Goal: Task Accomplishment & Management: Manage account settings

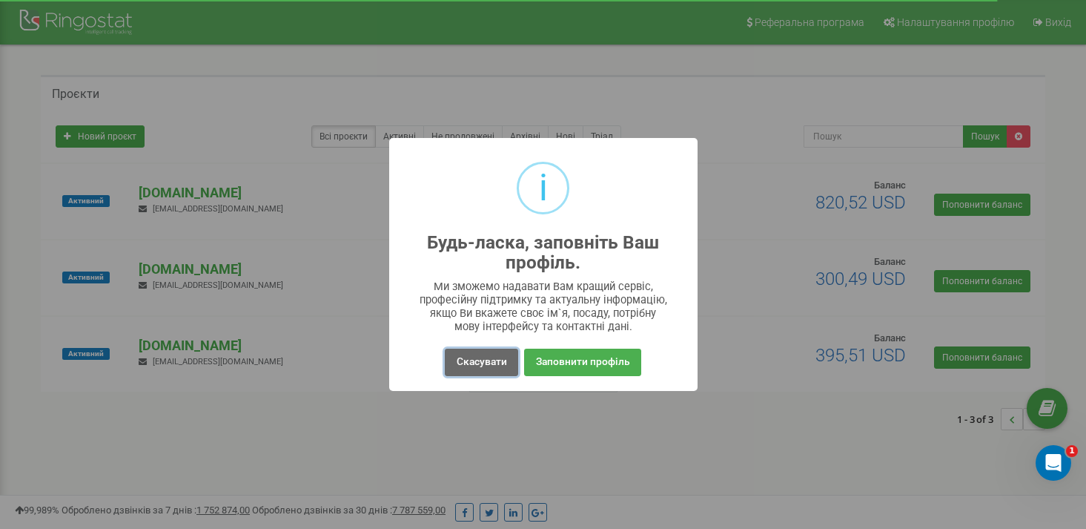
click at [494, 364] on button "Скасувати" at bounding box center [481, 361] width 73 height 27
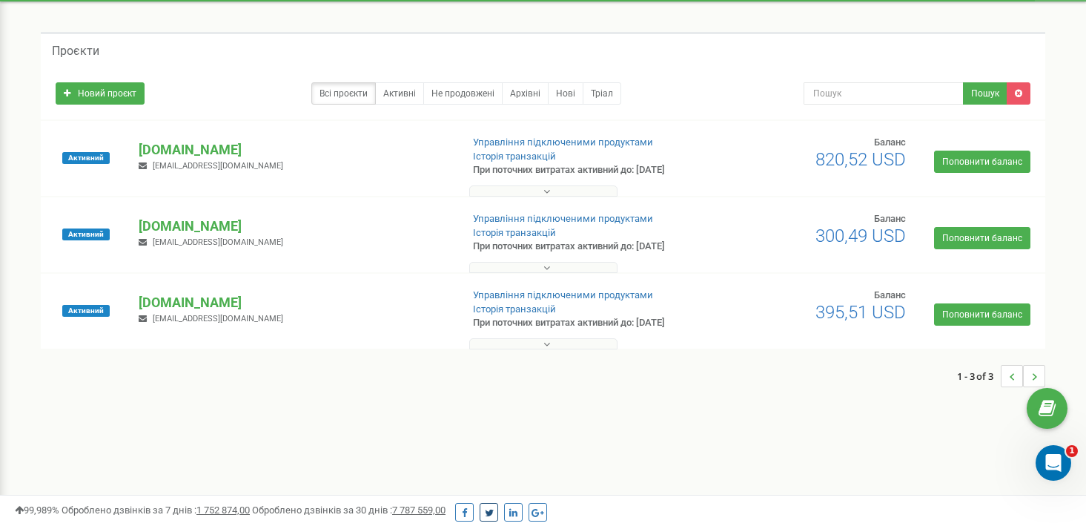
scroll to position [49, 0]
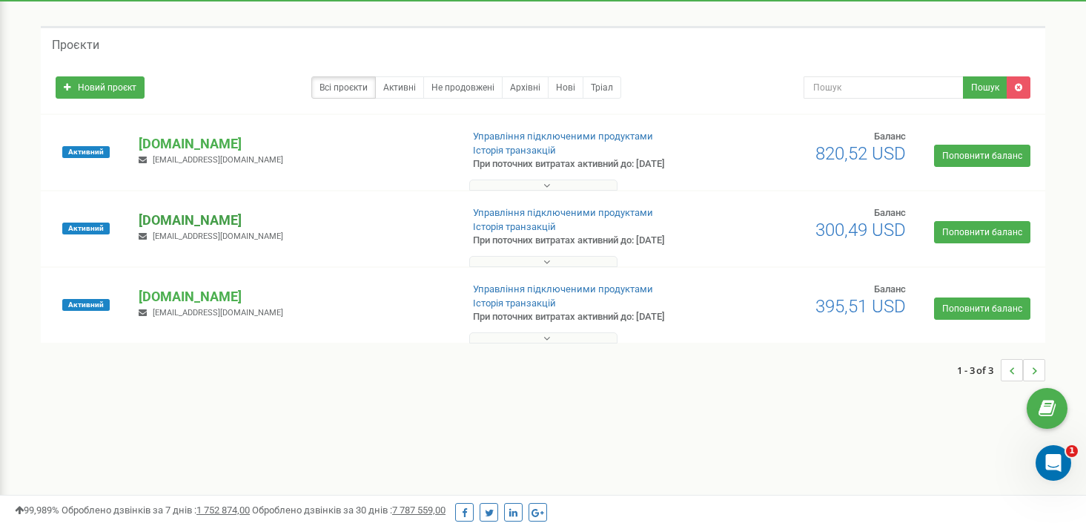
click at [199, 219] on p "[DOMAIN_NAME]" at bounding box center [294, 220] width 310 height 19
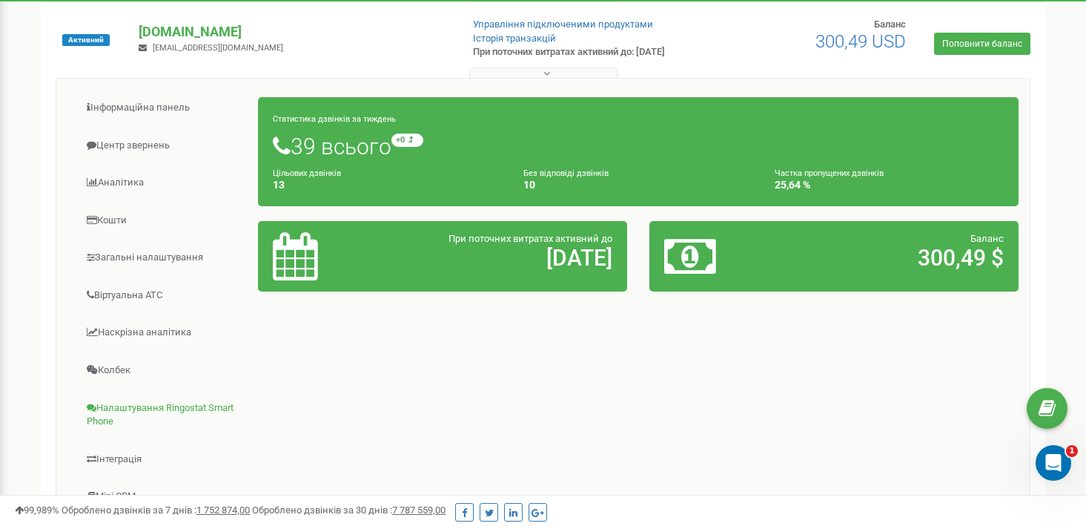
scroll to position [0, 0]
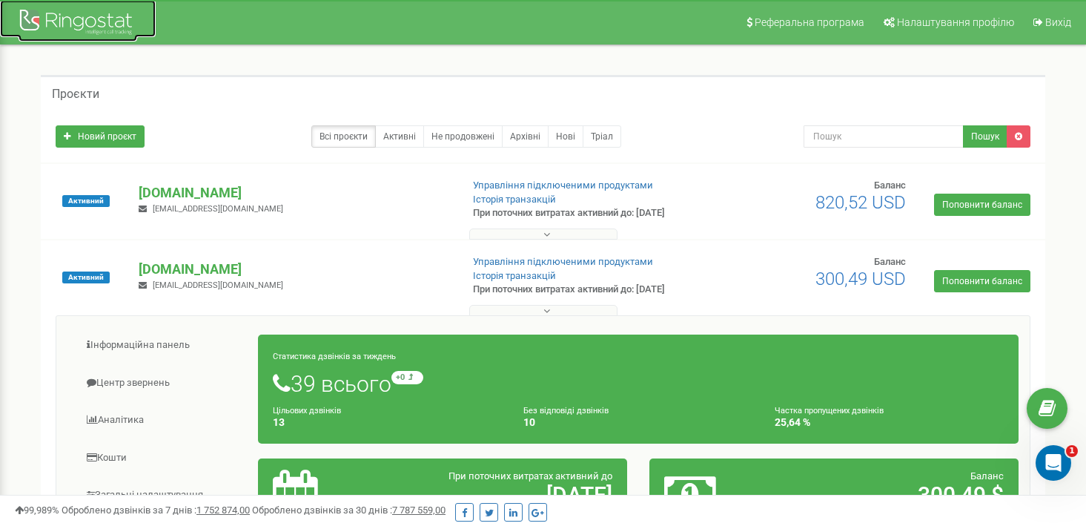
click at [69, 10] on div at bounding box center [78, 24] width 119 height 36
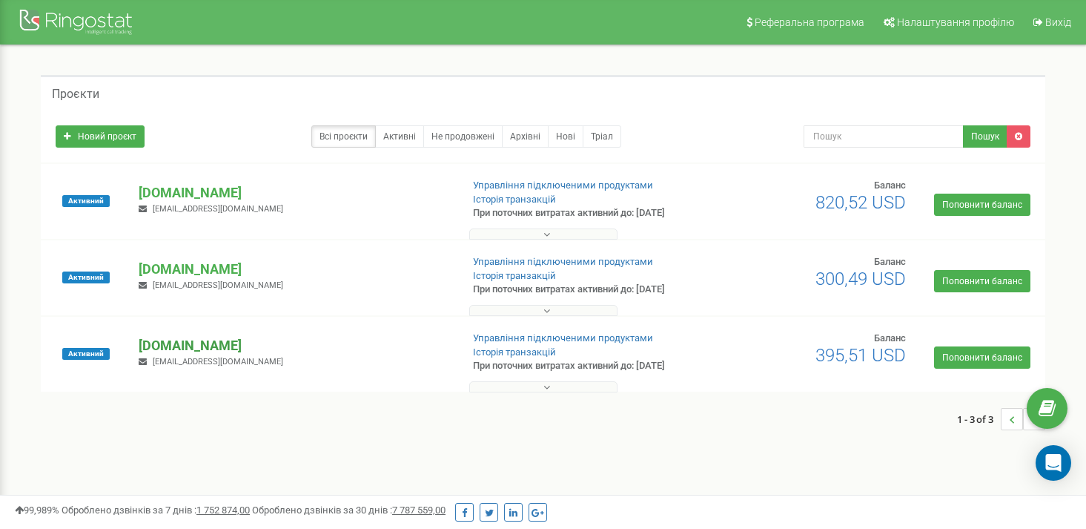
click at [191, 346] on p "[DOMAIN_NAME]" at bounding box center [294, 345] width 310 height 19
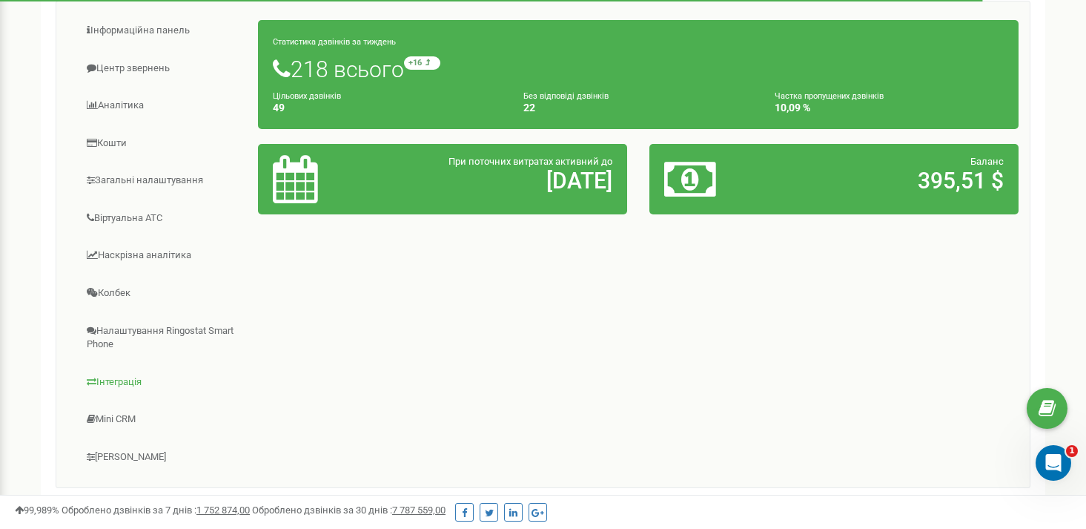
scroll to position [392, 0]
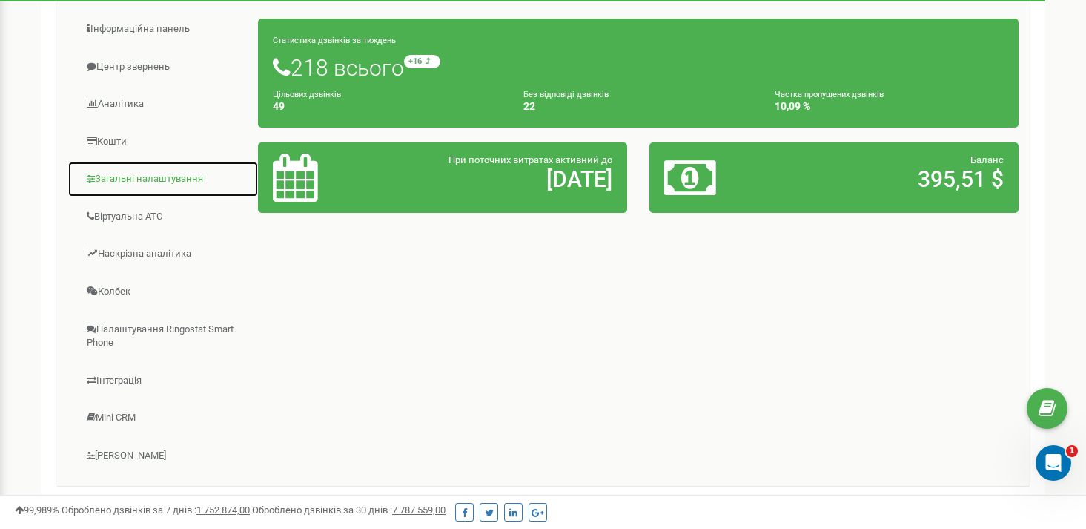
click at [130, 182] on link "Загальні налаштування" at bounding box center [162, 179] width 191 height 36
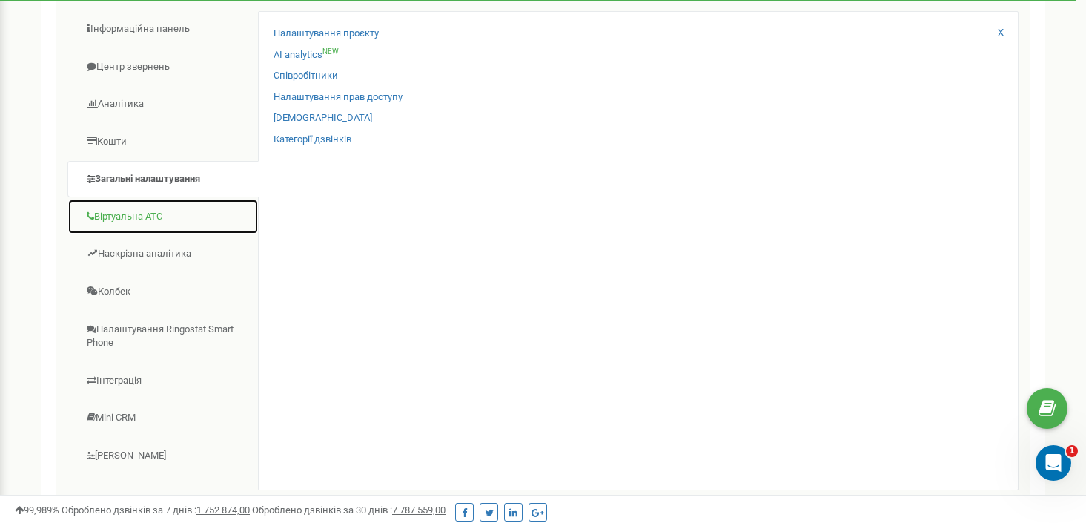
click at [134, 217] on link "Віртуальна АТС" at bounding box center [162, 217] width 191 height 36
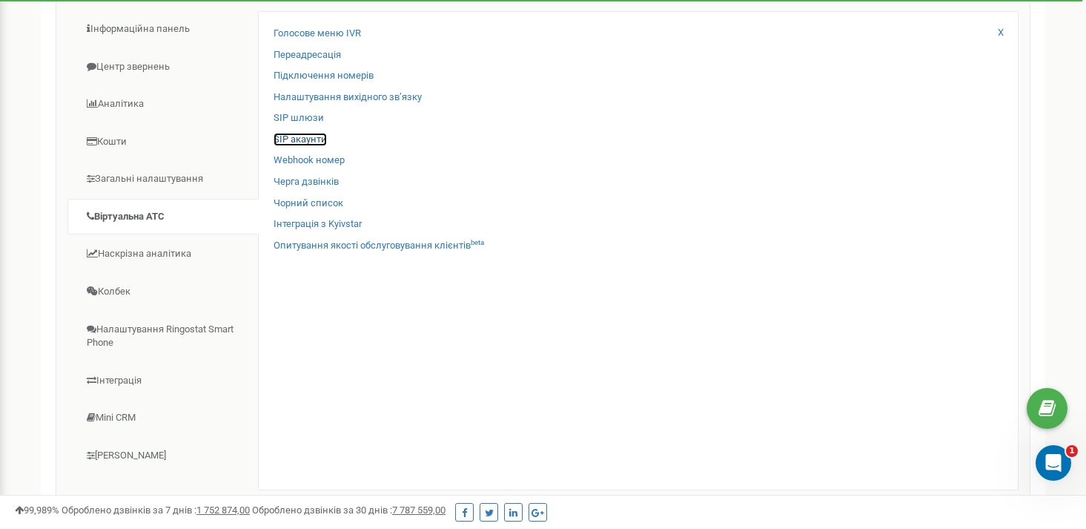
click at [317, 144] on link "SIP акаунти" at bounding box center [300, 140] width 53 height 14
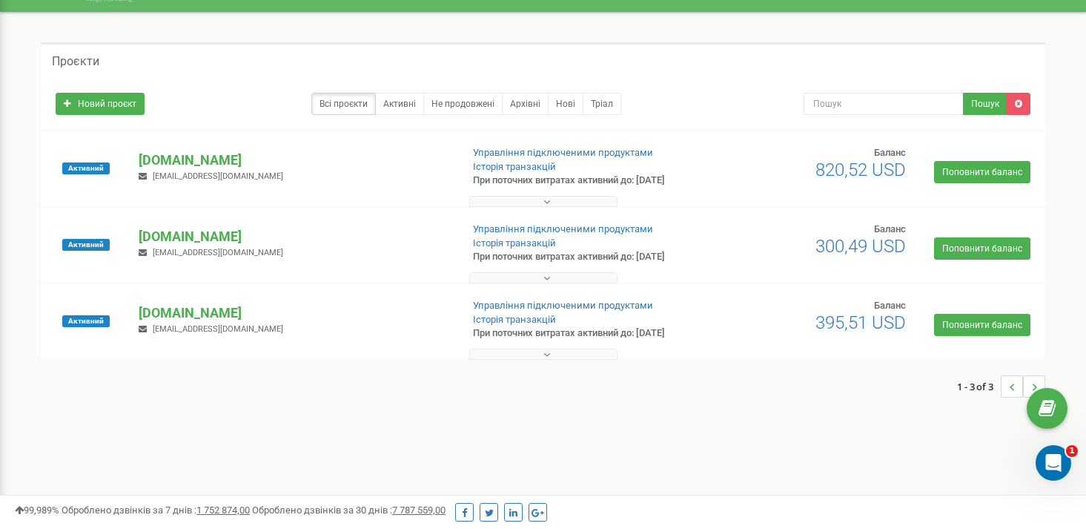
scroll to position [34, 0]
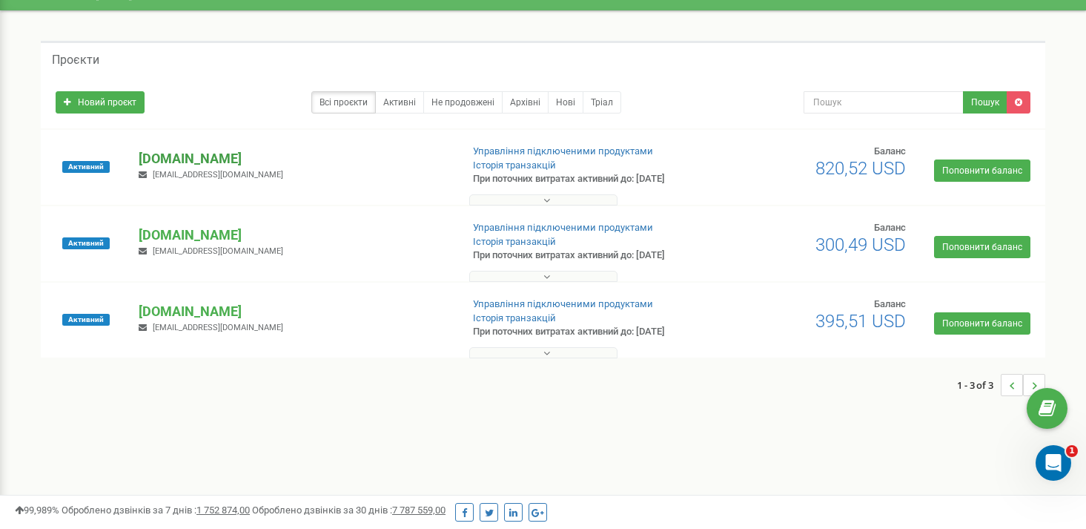
click at [194, 158] on p "[DOMAIN_NAME]" at bounding box center [294, 158] width 310 height 19
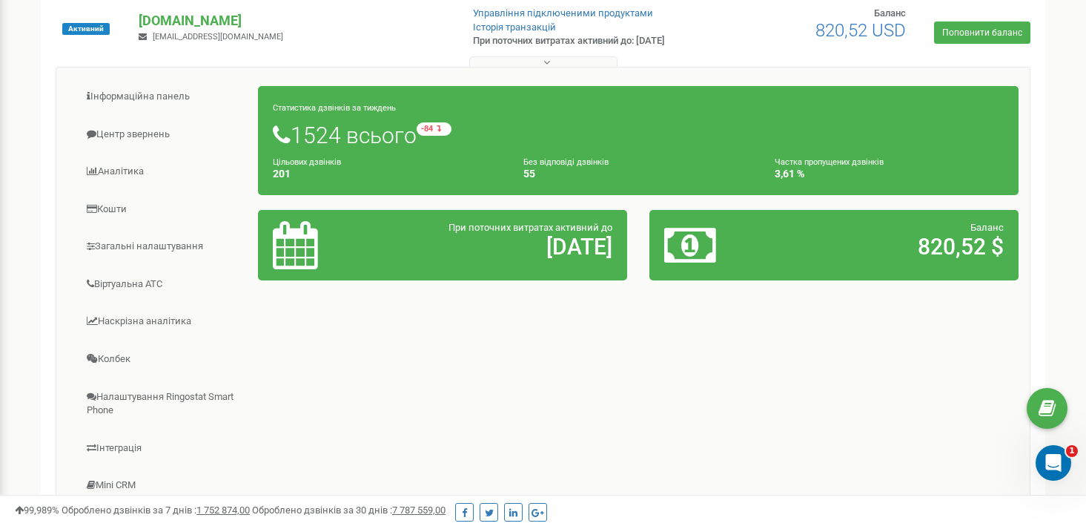
scroll to position [190, 0]
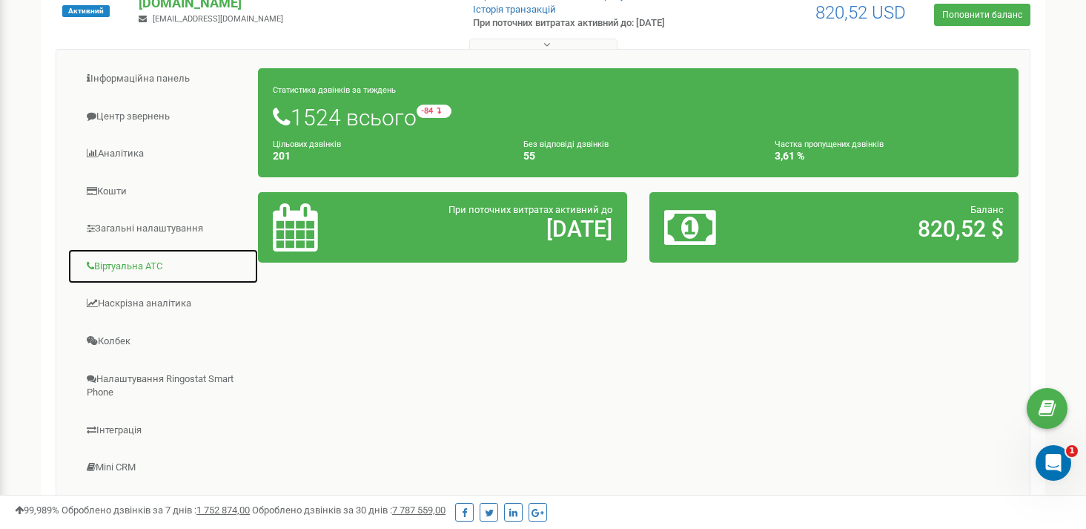
click at [165, 257] on link "Віртуальна АТС" at bounding box center [162, 266] width 191 height 36
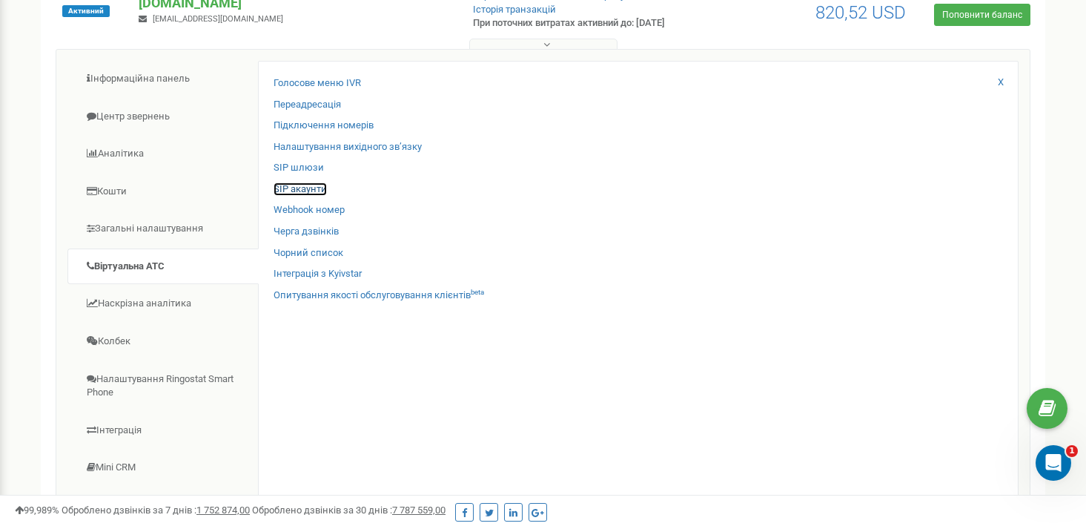
click at [313, 188] on link "SIP акаунти" at bounding box center [300, 189] width 53 height 14
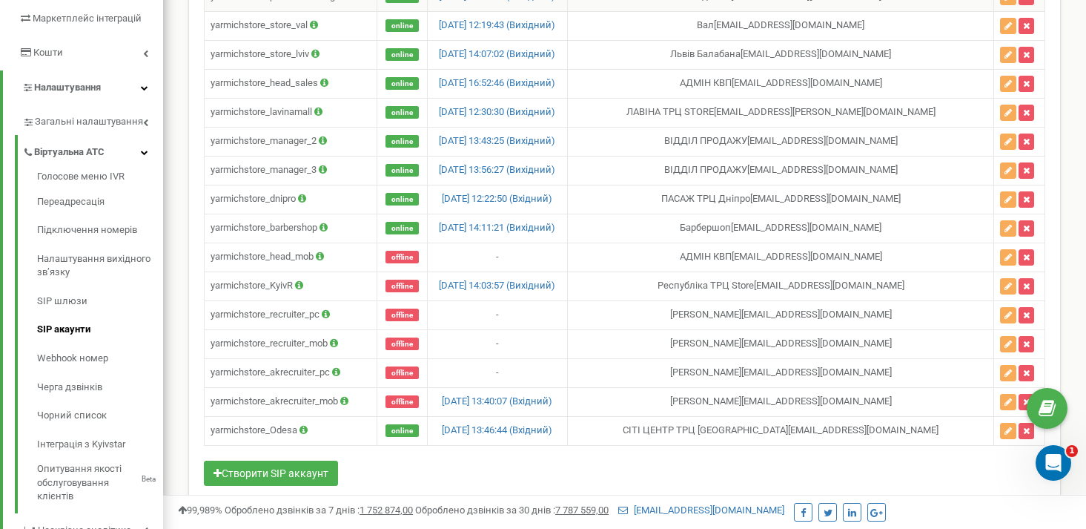
scroll to position [264, 0]
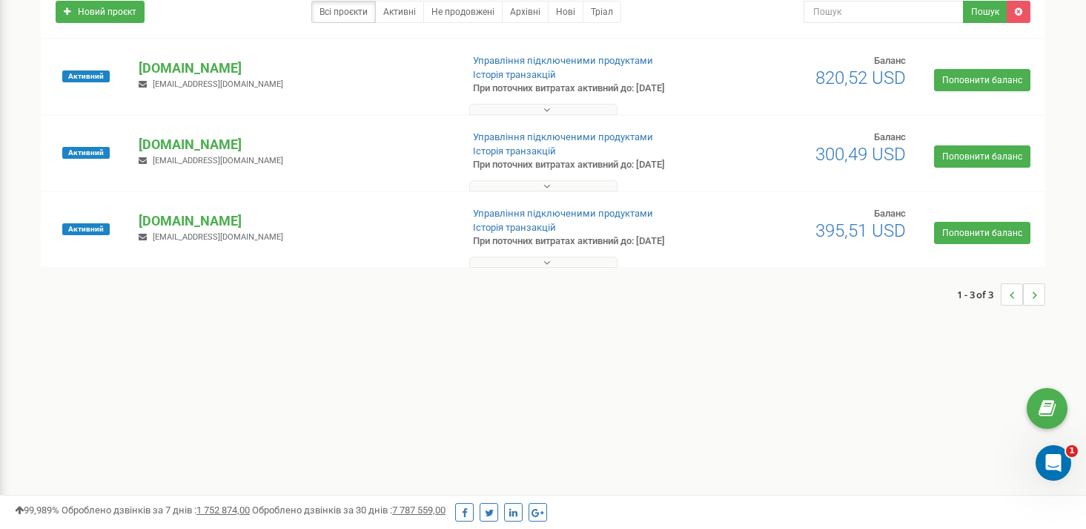
scroll to position [124, 0]
click at [215, 62] on p "[DOMAIN_NAME]" at bounding box center [294, 68] width 310 height 19
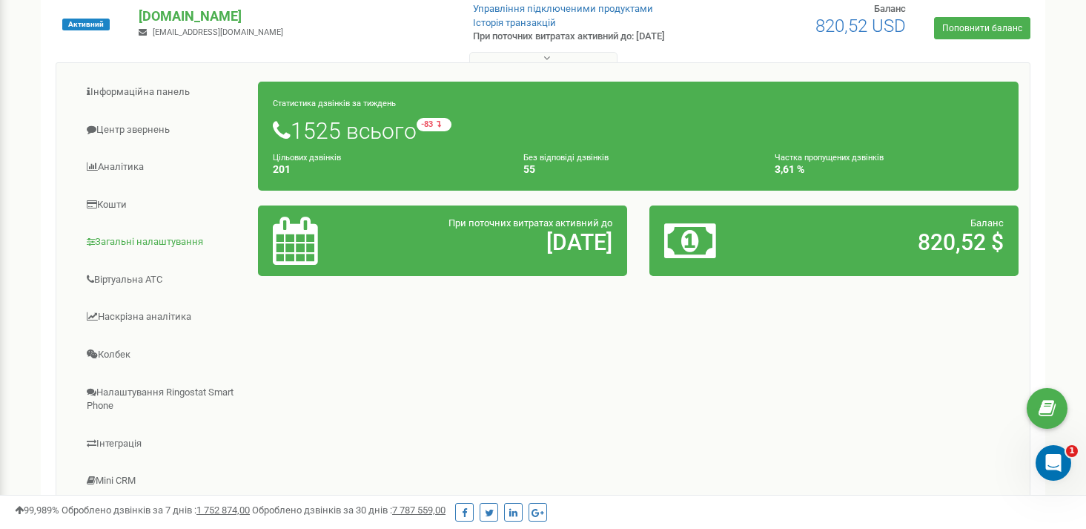
scroll to position [199, 0]
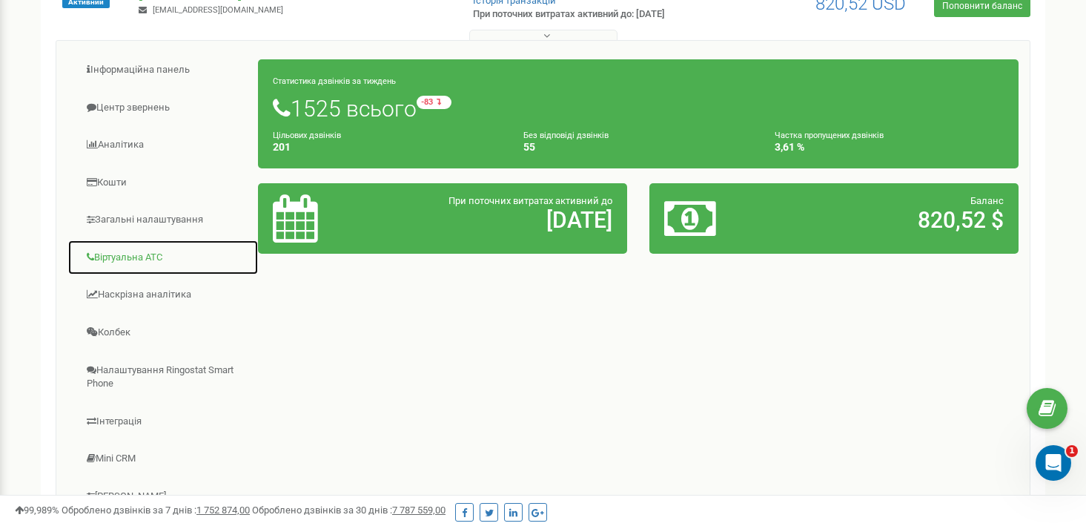
click at [137, 252] on link "Віртуальна АТС" at bounding box center [162, 257] width 191 height 36
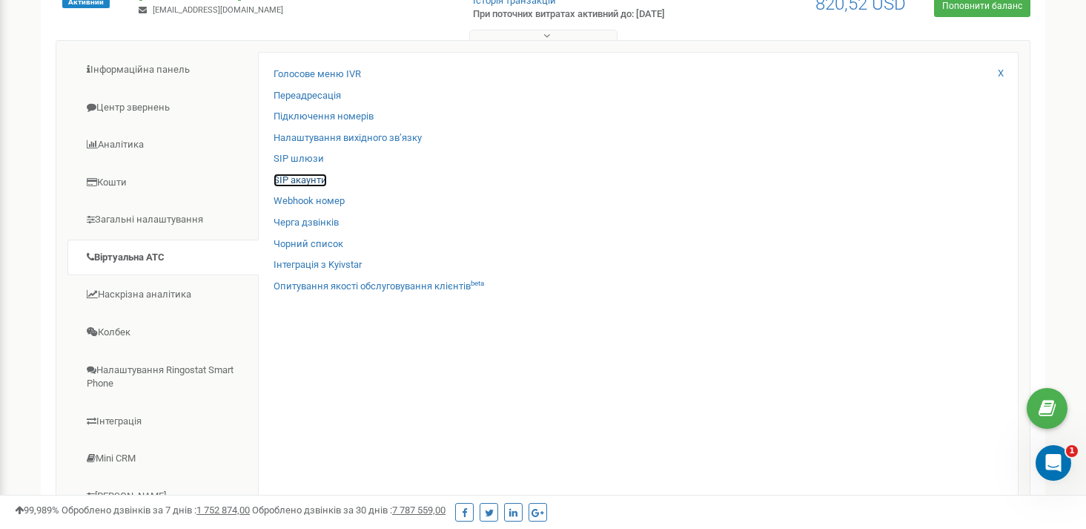
click at [313, 181] on link "SIP акаунти" at bounding box center [300, 180] width 53 height 14
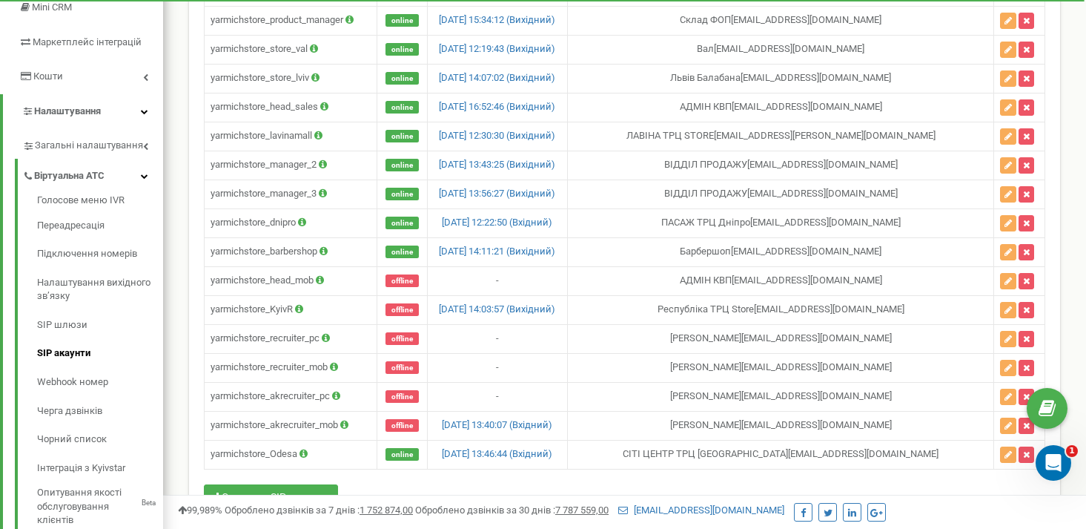
scroll to position [234, 0]
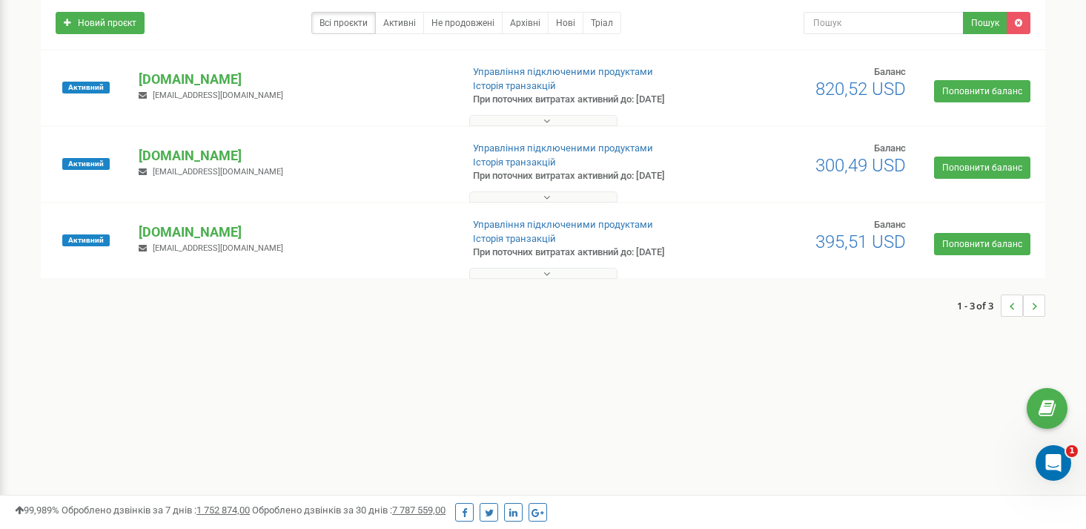
scroll to position [107, 0]
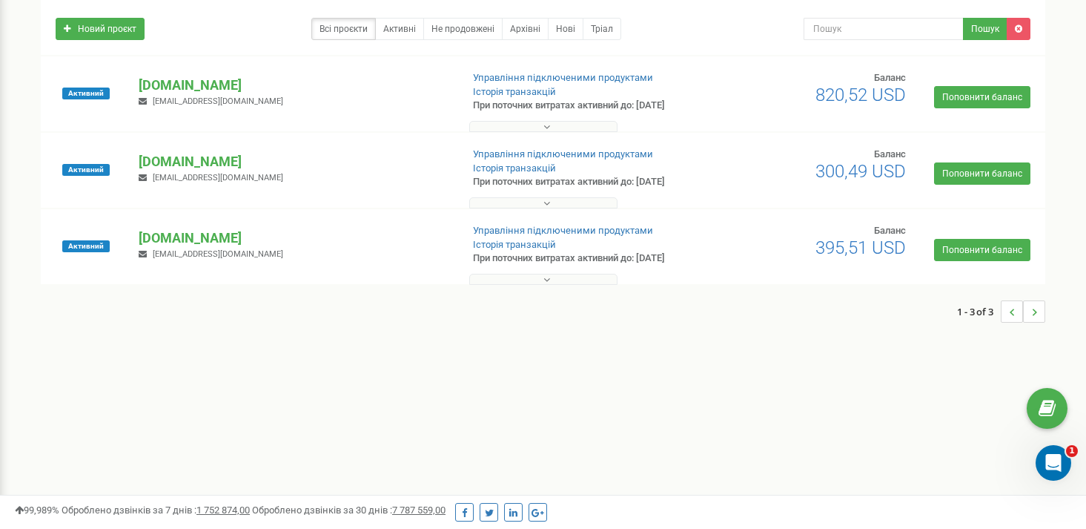
click at [196, 93] on p "[DOMAIN_NAME]" at bounding box center [294, 85] width 310 height 19
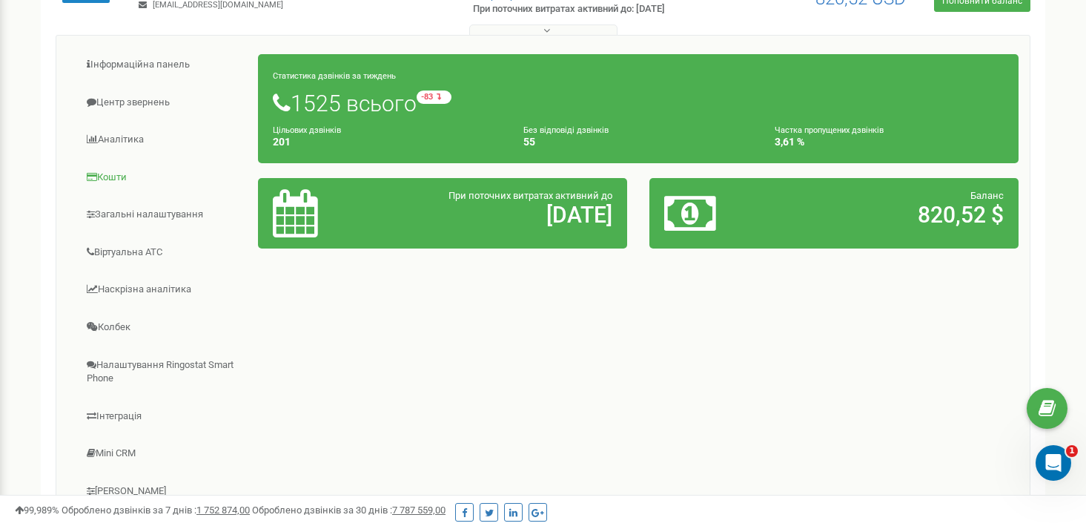
scroll to position [228, 0]
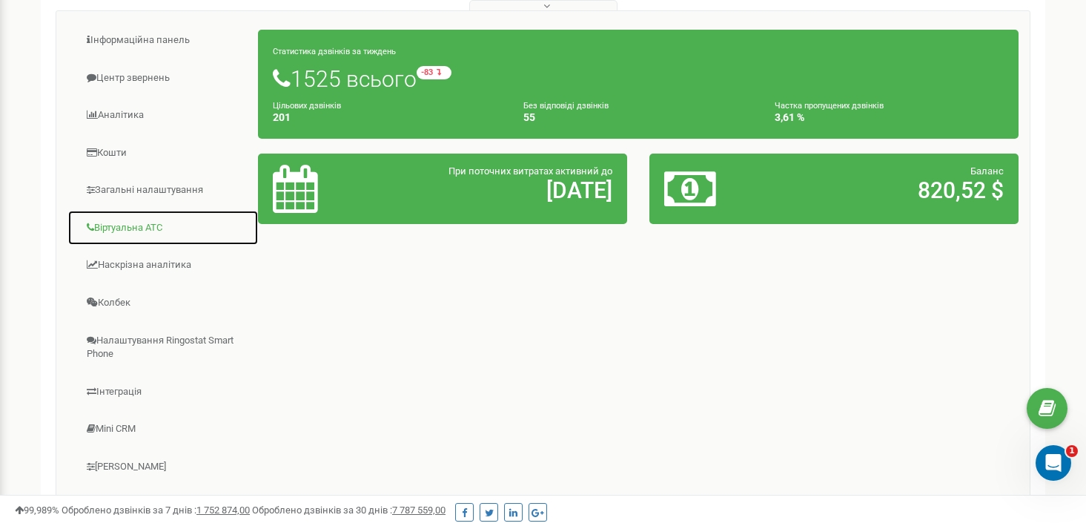
click at [139, 225] on link "Віртуальна АТС" at bounding box center [162, 228] width 191 height 36
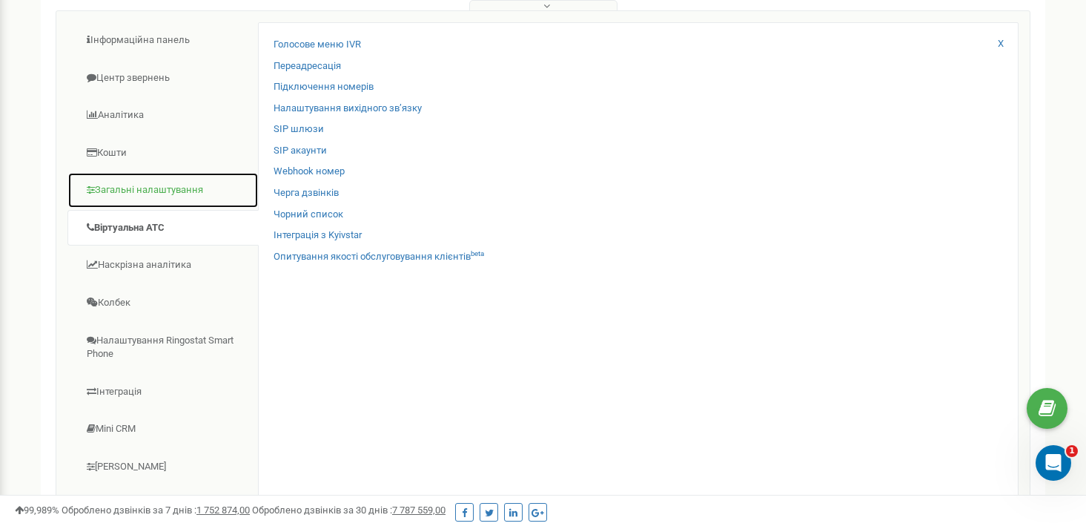
click at [153, 183] on link "Загальні налаштування" at bounding box center [162, 190] width 191 height 36
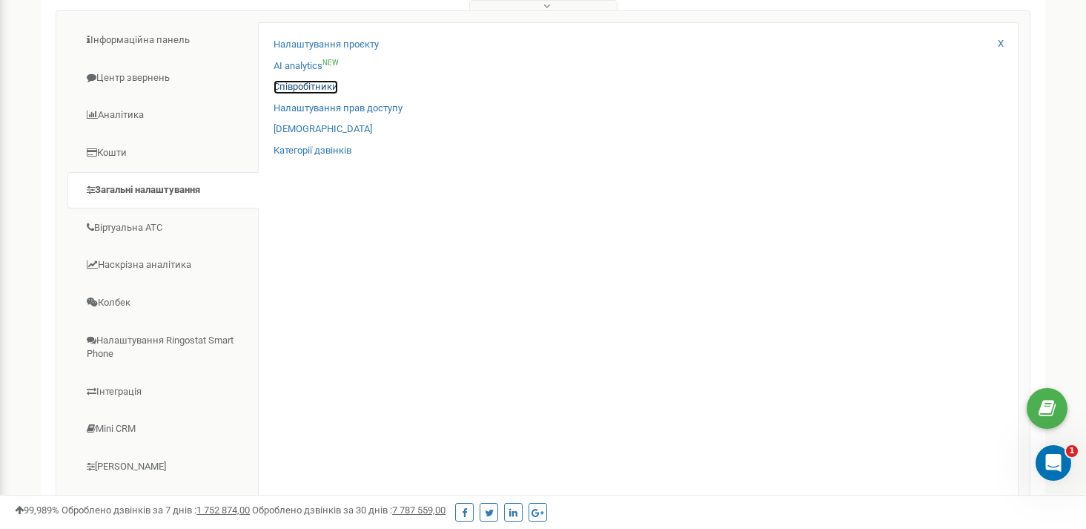
click at [294, 89] on link "Співробітники" at bounding box center [306, 87] width 64 height 14
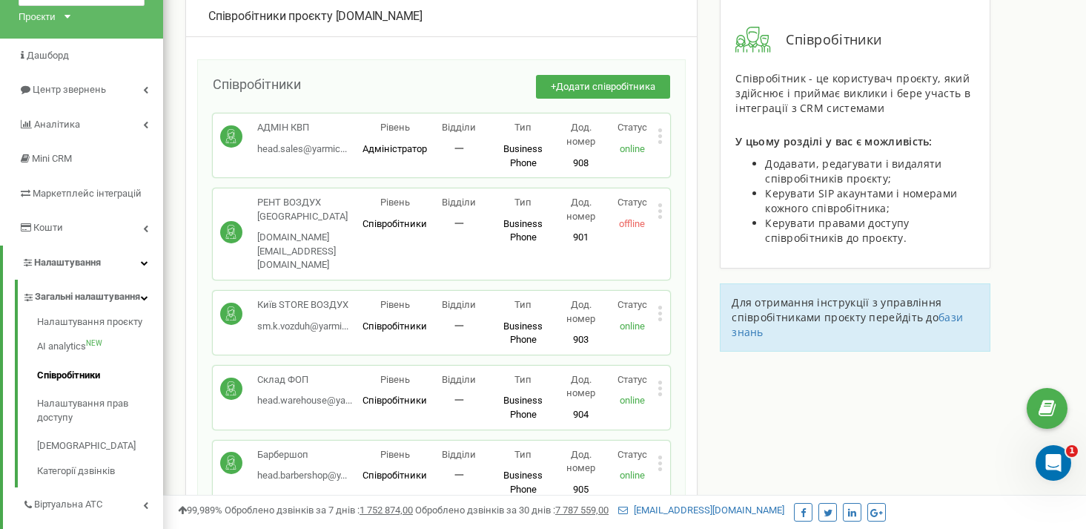
scroll to position [85, 0]
click at [659, 211] on icon at bounding box center [660, 212] width 4 height 4
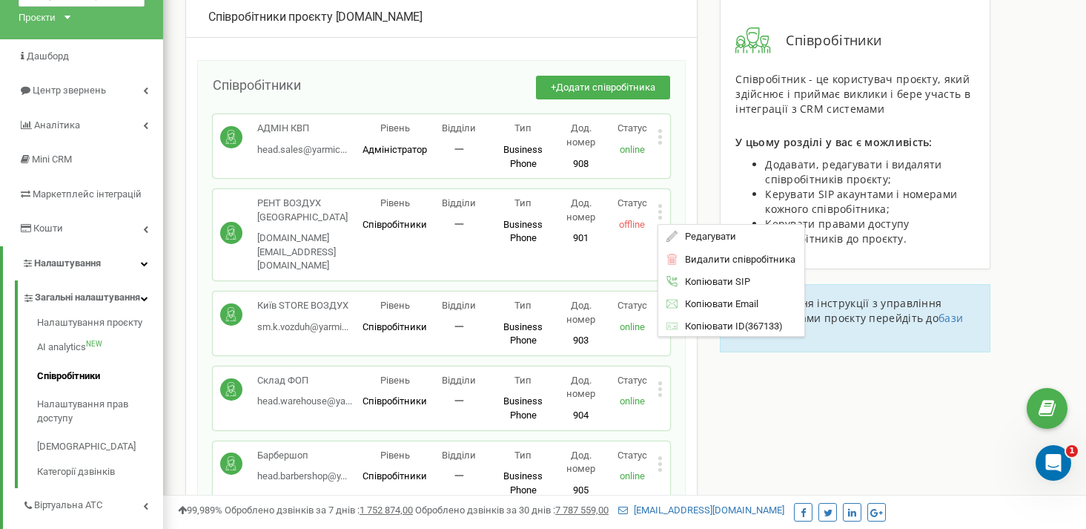
click at [659, 210] on icon at bounding box center [660, 212] width 4 height 4
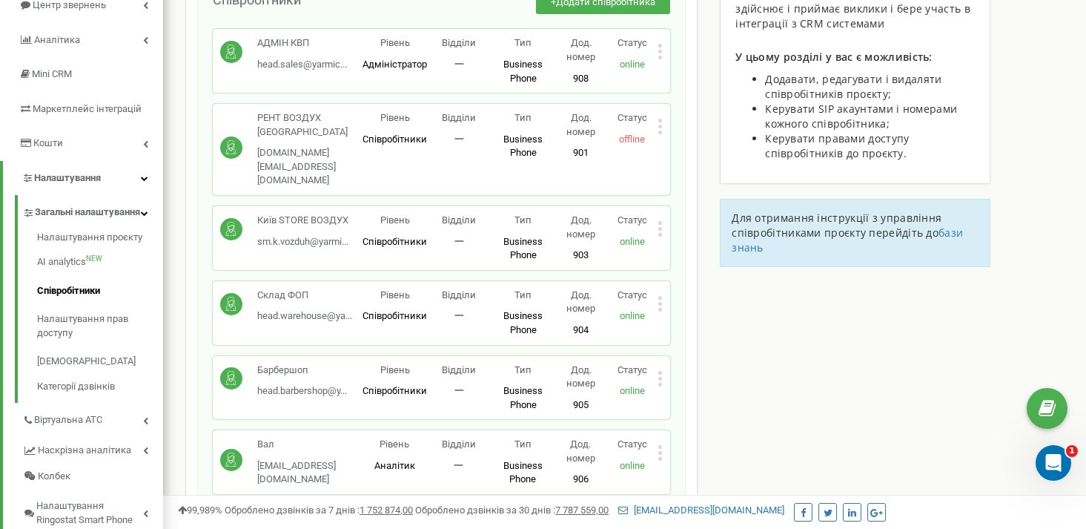
scroll to position [167, 0]
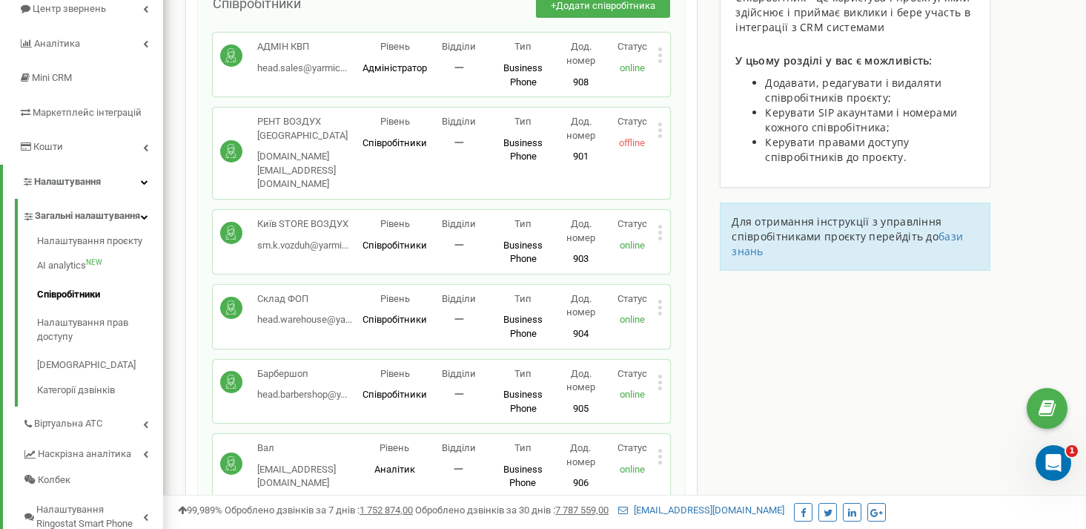
click at [663, 124] on div "РЕНТ ВОЗДУХ КИЇВ head.rent@yarmich.ua head.rent@yarmich.ua Рівень Співробітники…" at bounding box center [441, 152] width 457 height 91
click at [663, 125] on div "РЕНТ ВОЗДУХ КИЇВ head.rent@yarmich.ua head.rent@yarmich.ua Рівень Співробітники…" at bounding box center [441, 152] width 457 height 91
click at [661, 128] on icon at bounding box center [660, 130] width 5 height 16
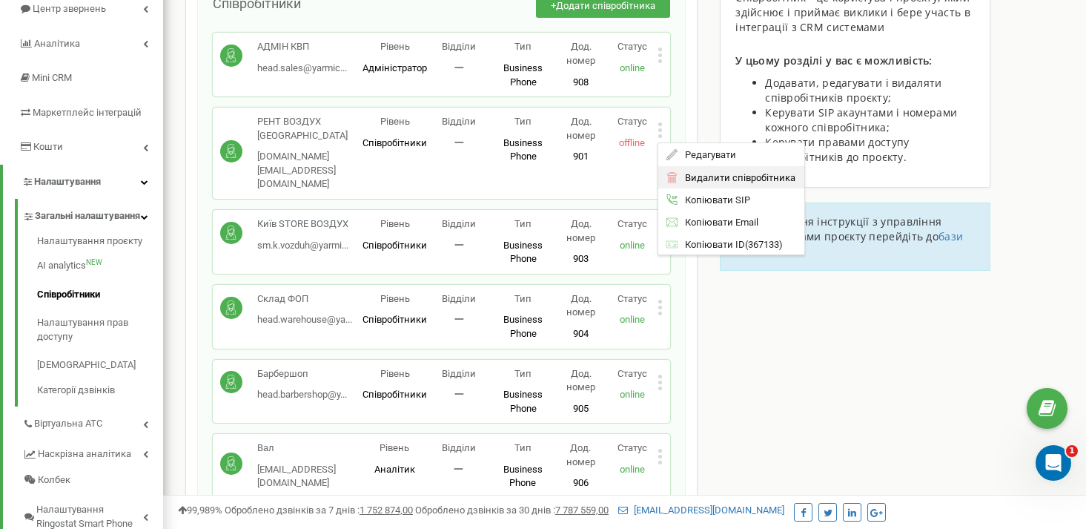
click at [698, 175] on span "Видалити співробітника" at bounding box center [737, 177] width 118 height 10
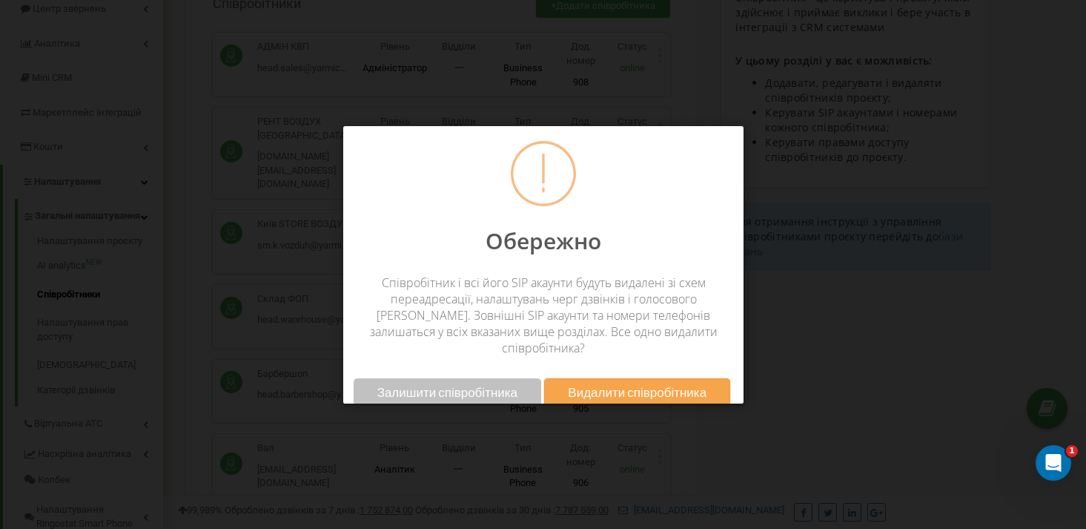
click at [484, 384] on span "Залишити співробітника" at bounding box center [447, 392] width 140 height 16
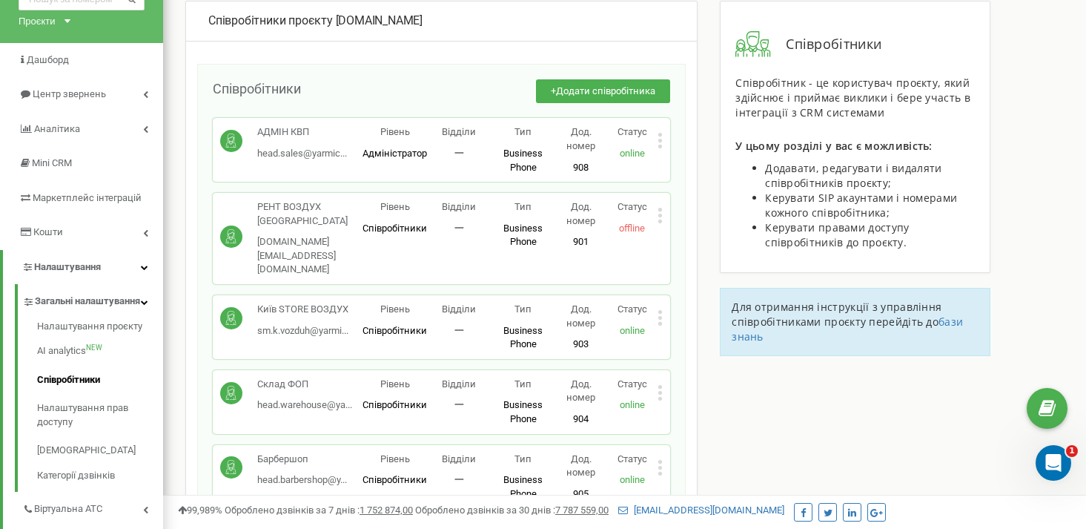
scroll to position [70, 0]
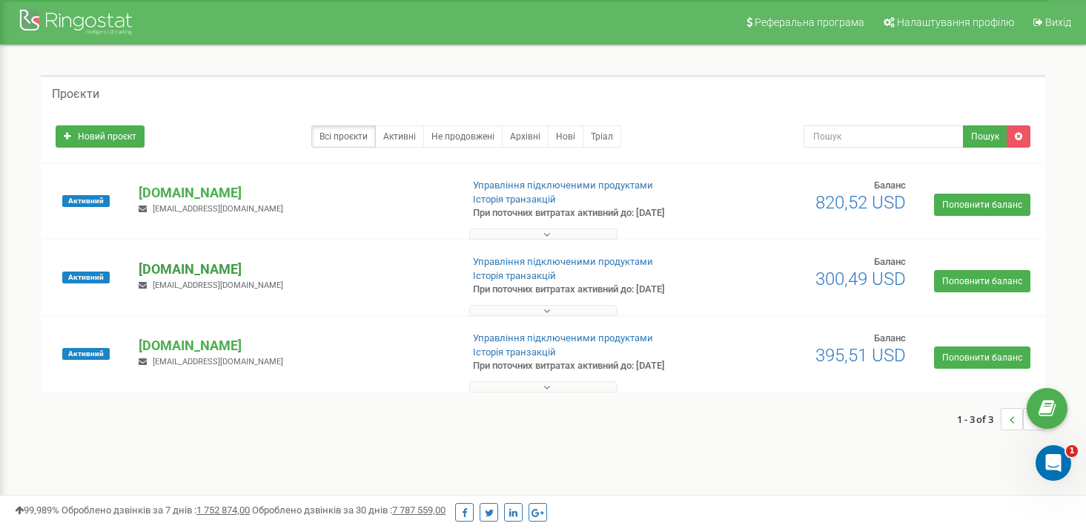
click at [182, 268] on p "[DOMAIN_NAME]" at bounding box center [294, 268] width 310 height 19
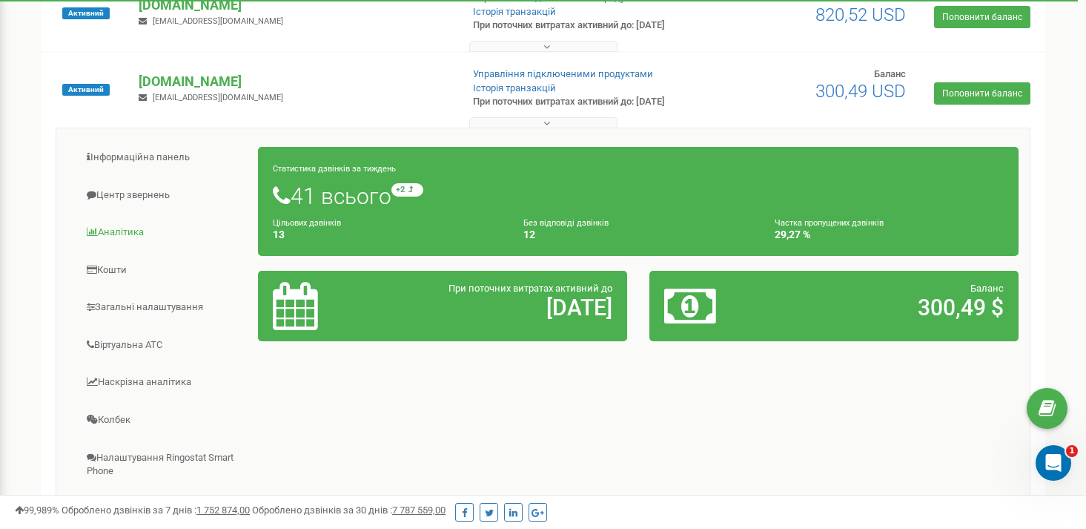
scroll to position [188, 0]
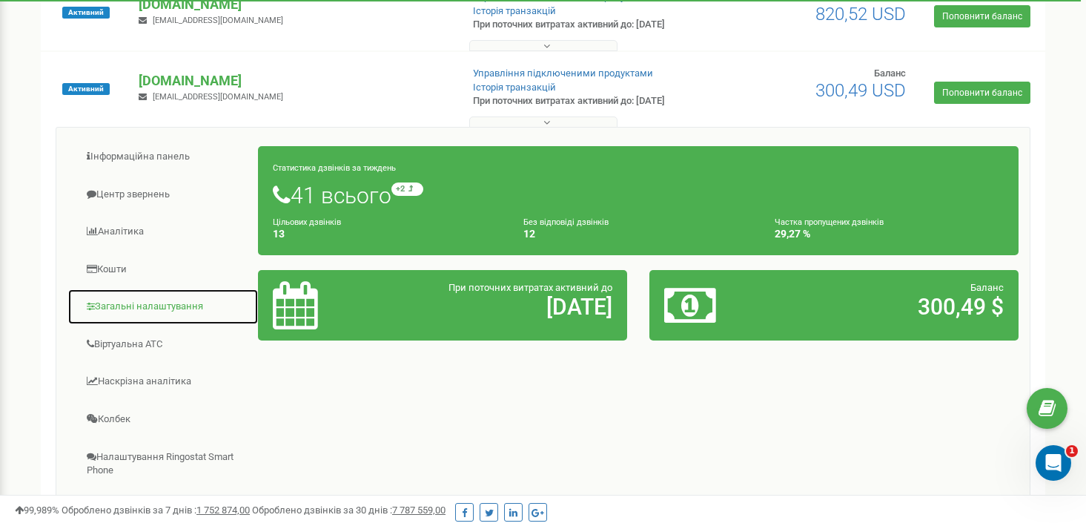
click at [141, 302] on link "Загальні налаштування" at bounding box center [162, 306] width 191 height 36
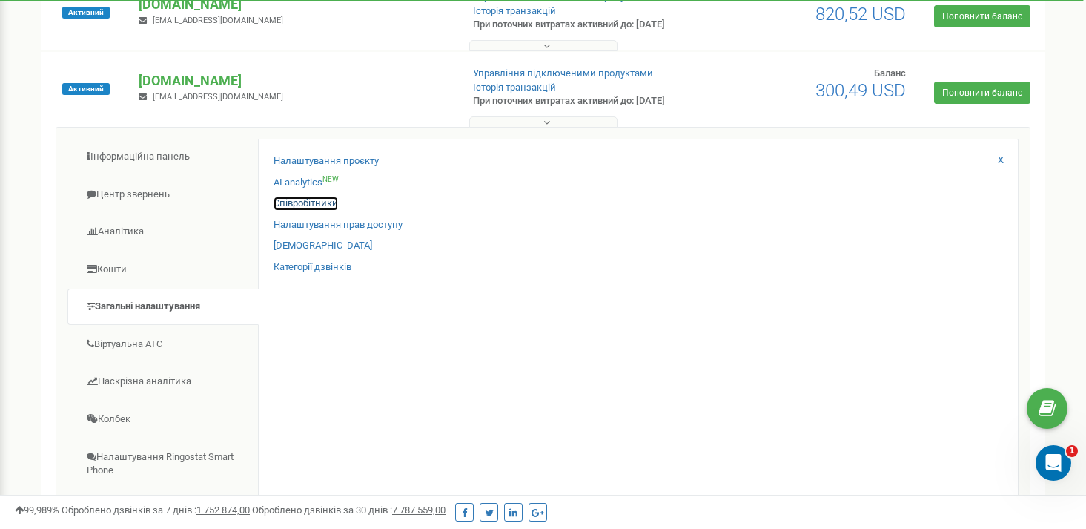
click at [324, 206] on link "Співробітники" at bounding box center [306, 203] width 64 height 14
